Goal: Information Seeking & Learning: Learn about a topic

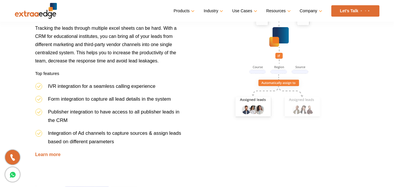
scroll to position [350, 0]
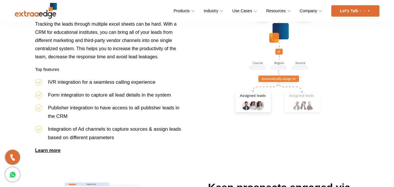
click at [55, 149] on link "Learn more" at bounding box center [47, 150] width 25 height 5
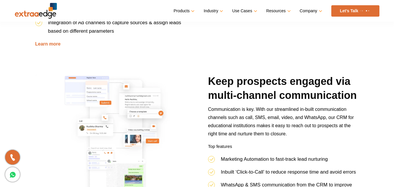
scroll to position [496, 0]
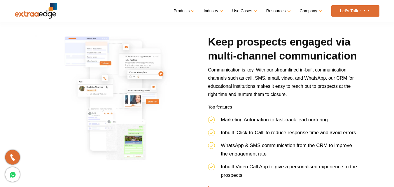
click at [118, 123] on img at bounding box center [113, 98] width 157 height 127
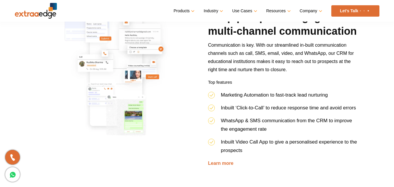
scroll to position [525, 0]
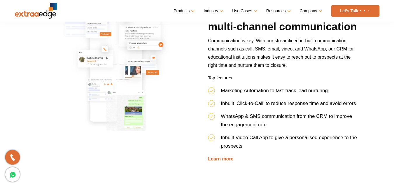
click at [118, 123] on img at bounding box center [113, 69] width 157 height 127
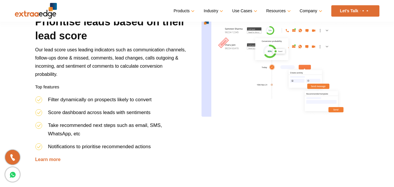
scroll to position [700, 0]
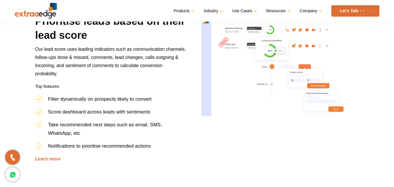
click at [227, 82] on img at bounding box center [279, 67] width 157 height 107
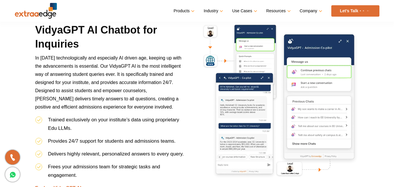
scroll to position [1108, 0]
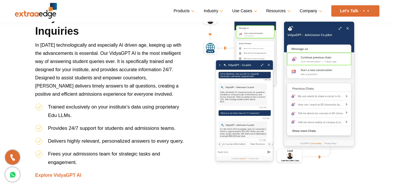
click at [222, 97] on img at bounding box center [279, 88] width 157 height 156
click at [292, 99] on img at bounding box center [279, 88] width 157 height 156
click at [281, 104] on img at bounding box center [279, 88] width 157 height 156
click at [299, 100] on img at bounding box center [279, 88] width 157 height 156
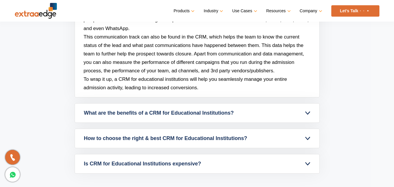
scroll to position [2331, 0]
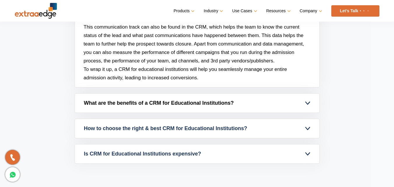
click at [160, 104] on link "What are the benefits of a CRM for Educational Institutions?" at bounding box center [197, 103] width 244 height 19
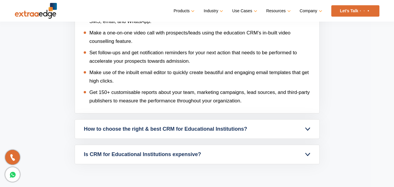
scroll to position [2368, 0]
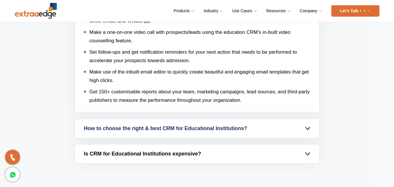
click at [99, 154] on link "Is CRM for Educational Institutions expensive?" at bounding box center [197, 153] width 244 height 19
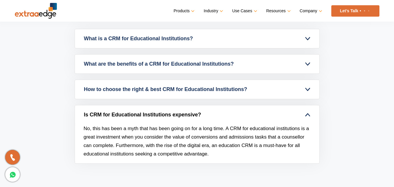
scroll to position [2238, 0]
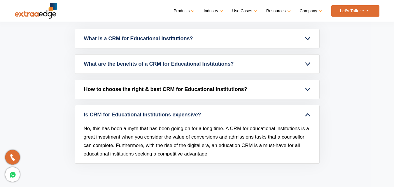
click at [131, 89] on link "How to choose the right & best CRM for Educational Institutions?" at bounding box center [197, 89] width 244 height 19
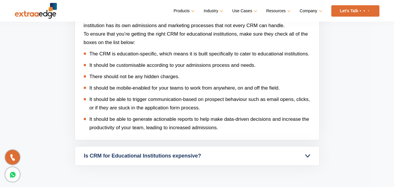
scroll to position [2326, 0]
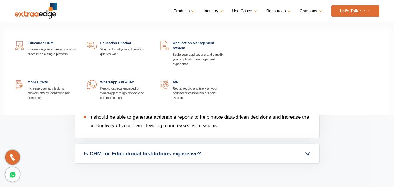
click at [184, 11] on link "Products" at bounding box center [183, 11] width 20 height 8
click at [78, 41] on link at bounding box center [78, 41] width 0 height 0
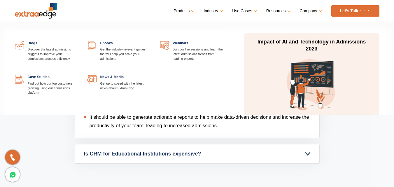
click at [282, 11] on link "Resources" at bounding box center [277, 11] width 23 height 8
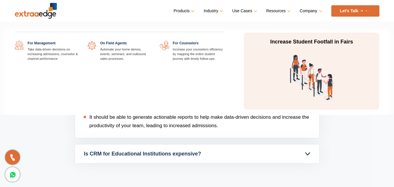
click at [244, 11] on link "Use Cases" at bounding box center [244, 11] width 24 height 8
